Goal: Transaction & Acquisition: Register for event/course

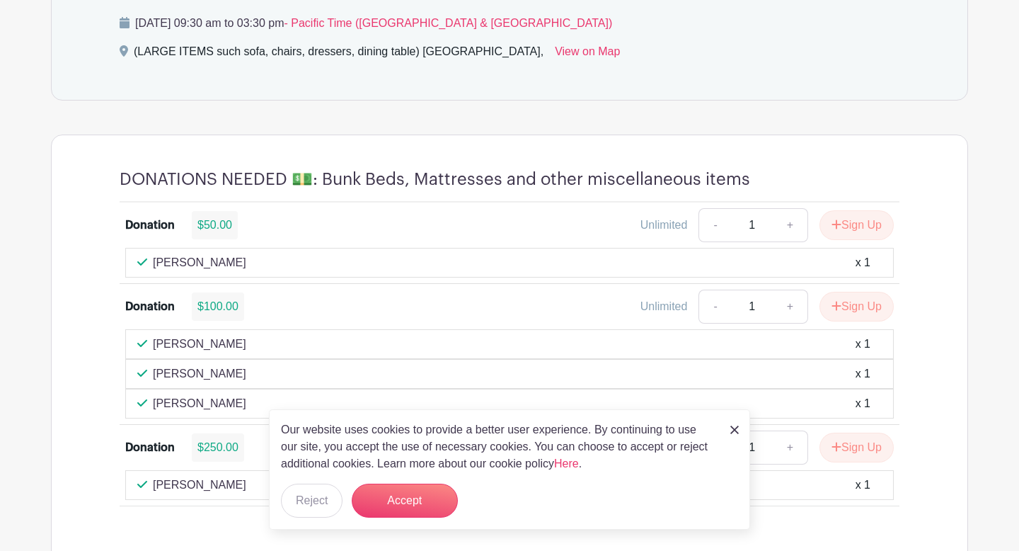
scroll to position [859, 0]
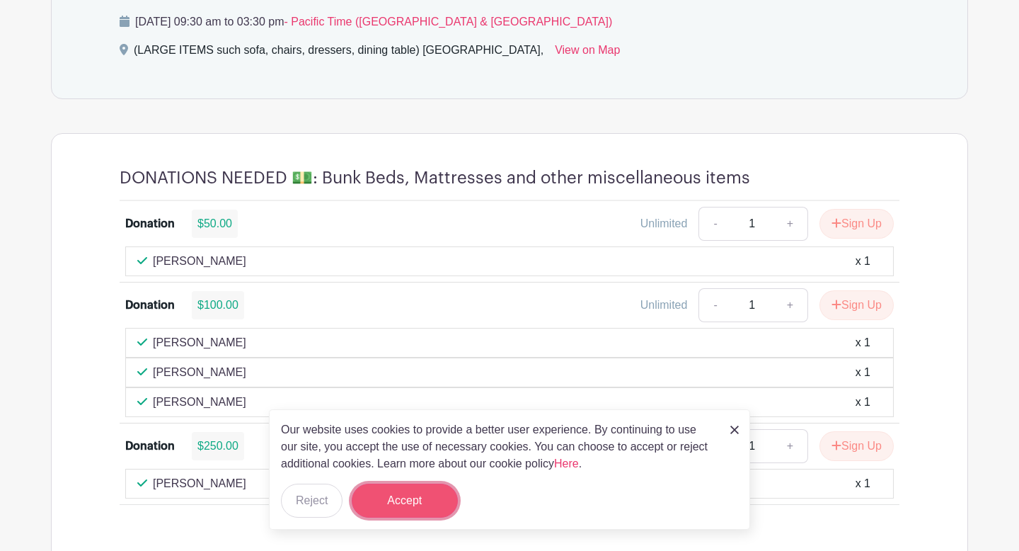
click at [410, 506] on button "Accept" at bounding box center [405, 500] width 106 height 34
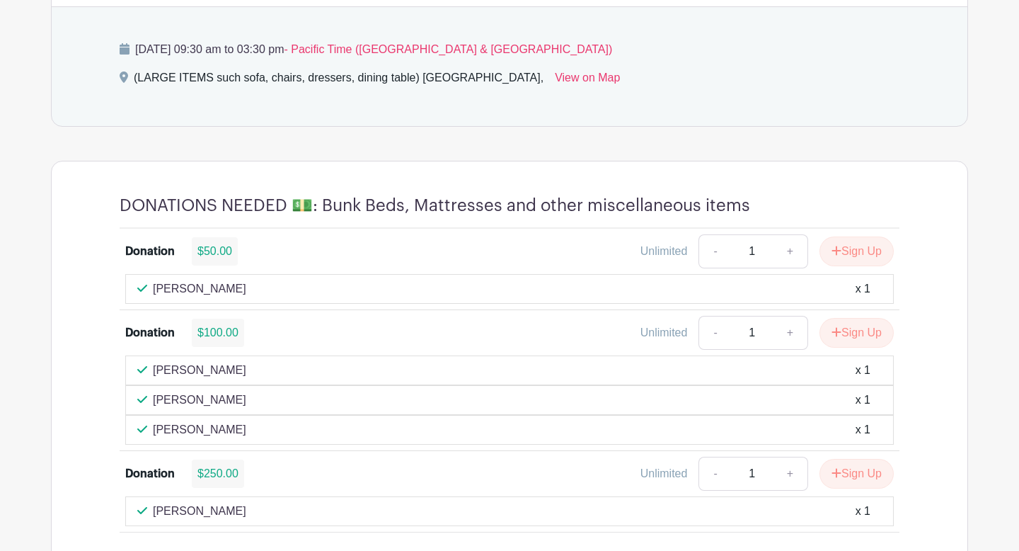
scroll to position [832, 0]
click at [841, 331] on button "Sign Up" at bounding box center [857, 332] width 74 height 30
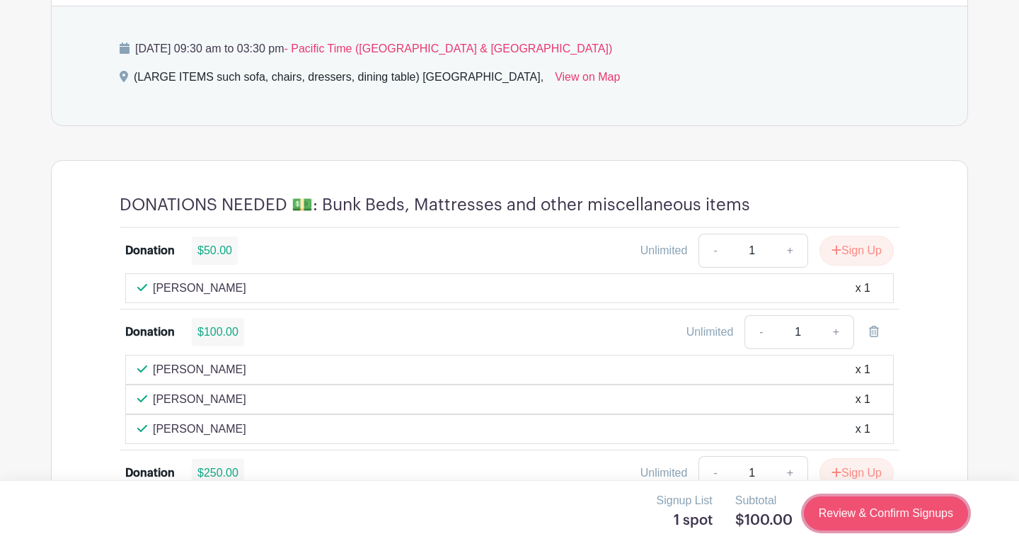
click at [867, 518] on link "Review & Confirm Signups" at bounding box center [886, 513] width 164 height 34
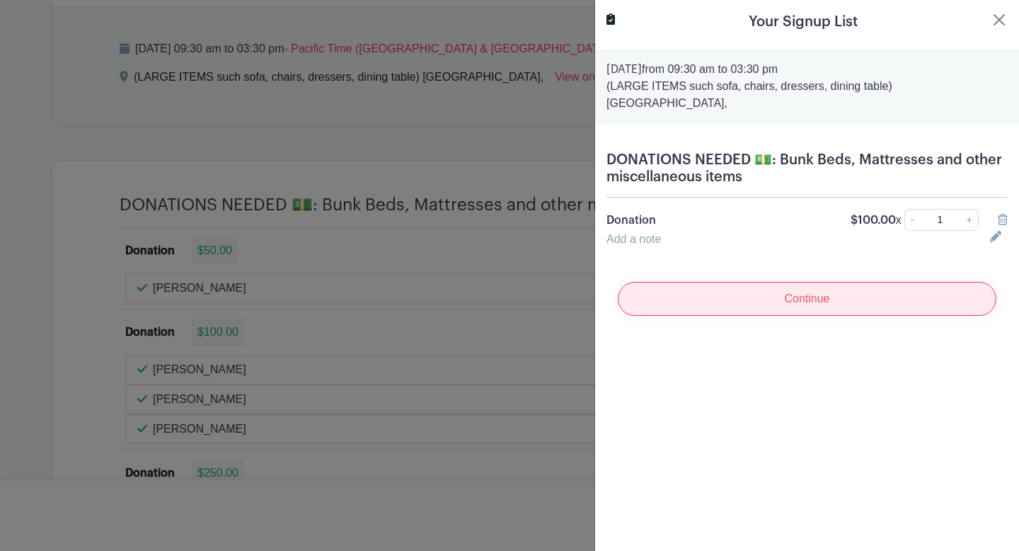
click at [787, 301] on input "Continue" at bounding box center [807, 299] width 379 height 34
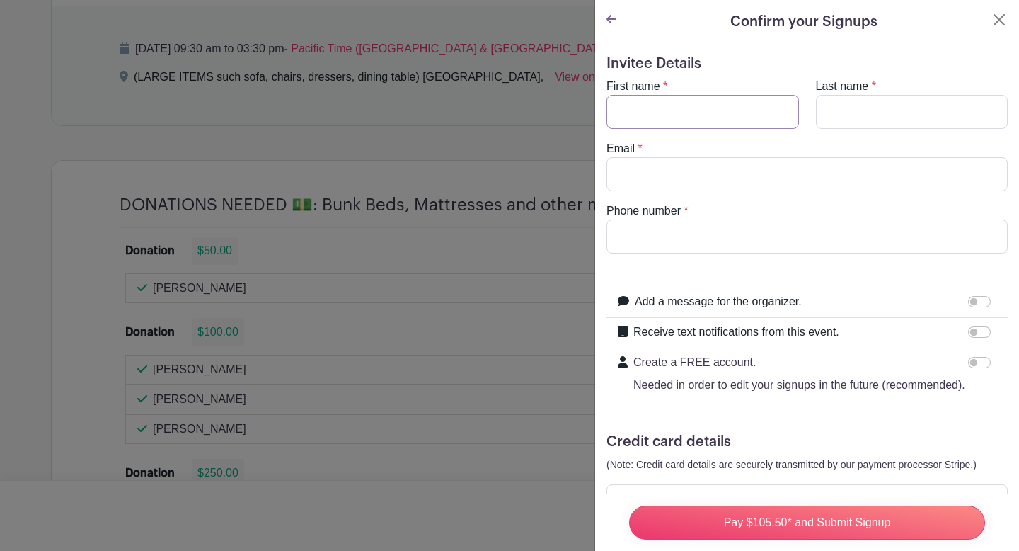
click at [691, 115] on input "First name" at bounding box center [703, 112] width 193 height 34
type input "Amber"
type input "Hamblin"
type input "amber.hamblin@hotmail.com"
type input "9259845997"
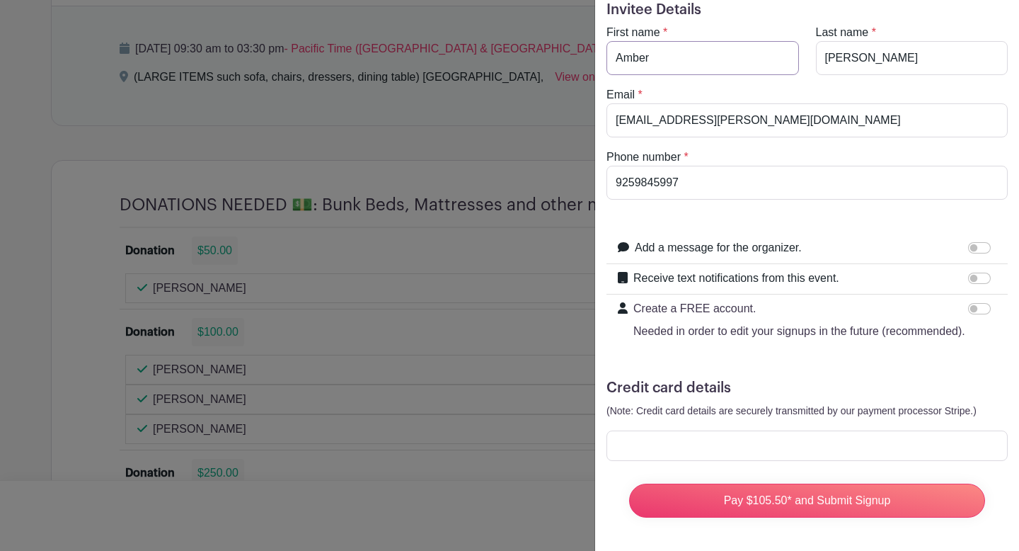
scroll to position [55, 0]
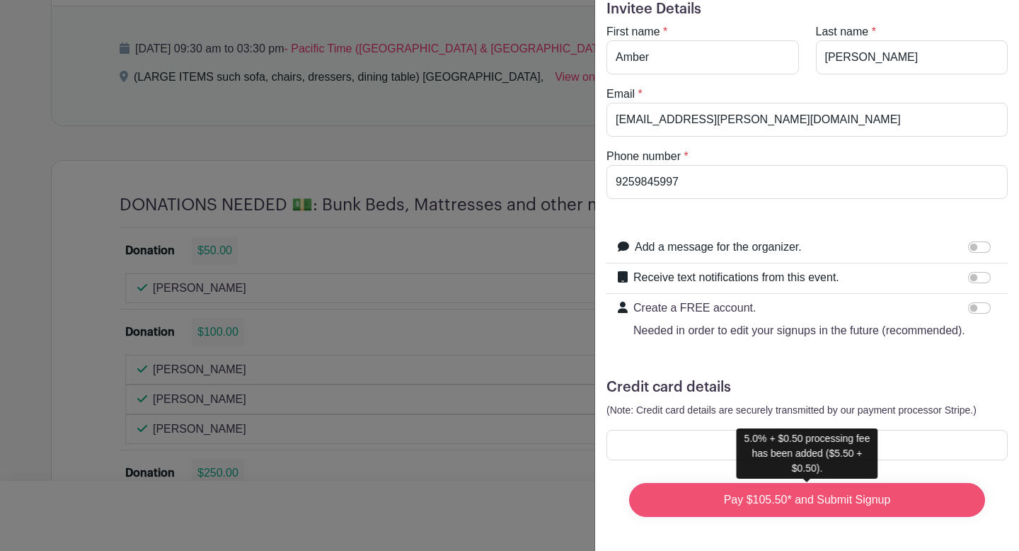
click at [844, 500] on input "Pay $105.50* and Submit Signup" at bounding box center [807, 500] width 356 height 34
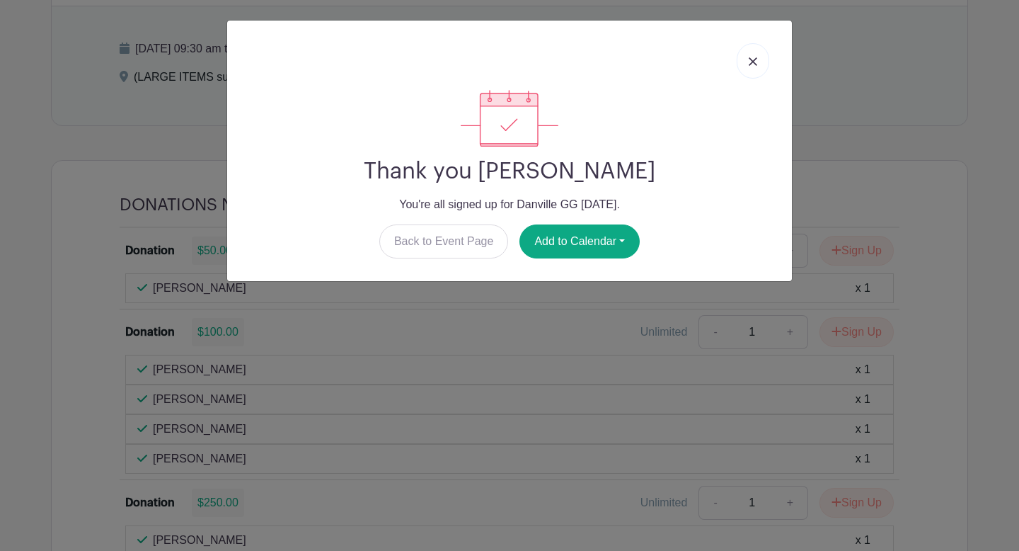
click at [752, 62] on img at bounding box center [753, 61] width 8 height 8
